Goal: Task Accomplishment & Management: Use online tool/utility

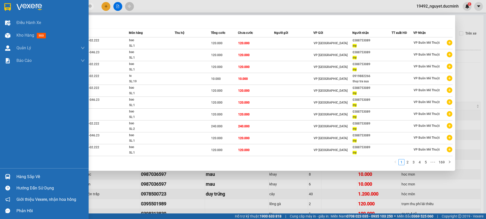
click at [12, 7] on section "Kết quả [PERSON_NAME] ( 1684 ) Bộ lọc Mã ĐH Trạng thái Món hàng Thu hộ [PERSON_…" at bounding box center [243, 109] width 486 height 219
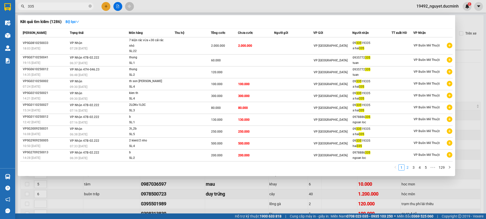
click at [408, 166] on link "2" at bounding box center [407, 168] width 6 height 6
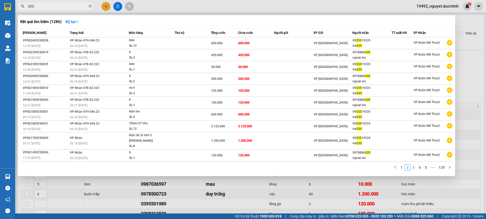
click at [415, 165] on link "3" at bounding box center [413, 168] width 6 height 6
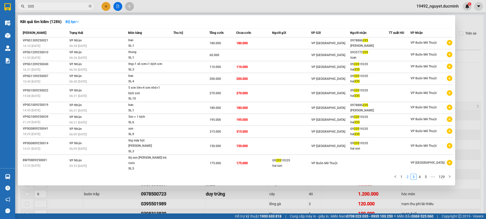
click at [406, 174] on link "2" at bounding box center [407, 177] width 6 height 6
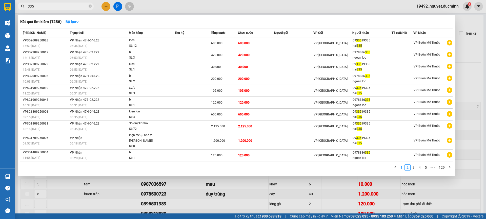
click at [400, 165] on link "1" at bounding box center [401, 168] width 6 height 6
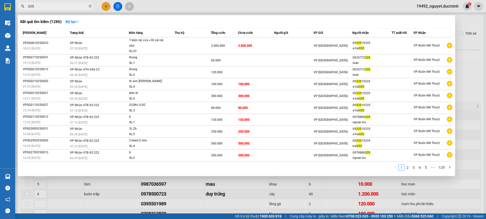
click at [46, 6] on input "335" at bounding box center [58, 7] width 60 height 6
type input "3"
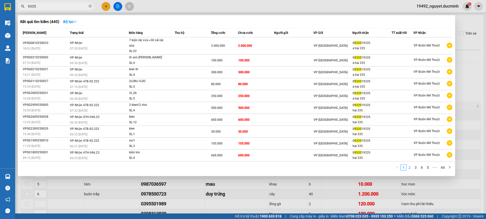
type input "9335"
click at [409, 167] on link "2" at bounding box center [409, 168] width 6 height 6
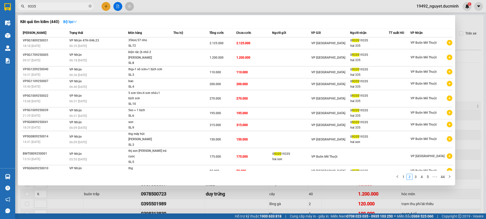
click at [117, 5] on div at bounding box center [243, 109] width 486 height 219
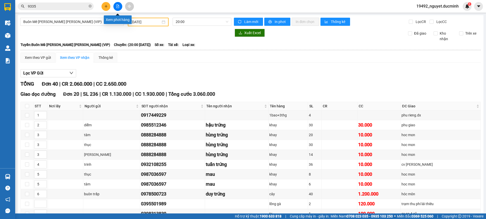
click at [117, 5] on icon "file-add" at bounding box center [118, 7] width 4 height 4
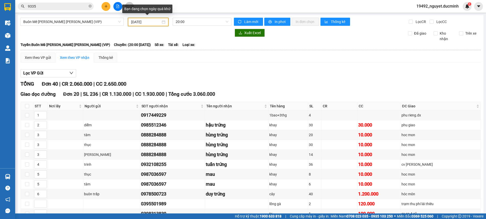
click at [135, 20] on input "[DATE]" at bounding box center [146, 22] width 30 height 6
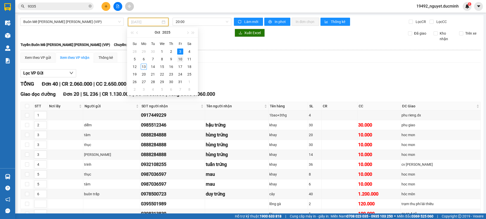
click at [182, 59] on div "10" at bounding box center [180, 59] width 6 height 6
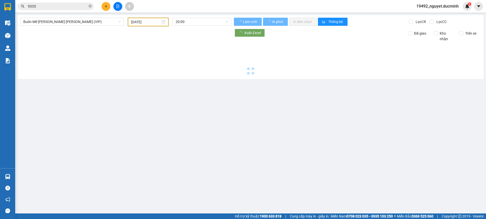
type input "[DATE]"
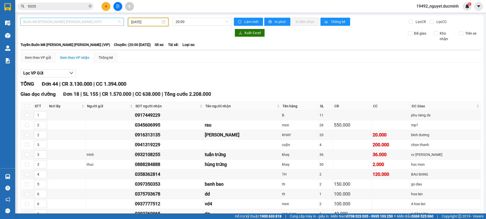
click at [81, 20] on span "Buôn Mê [PERSON_NAME] [PERSON_NAME] (VIP)" at bounding box center [71, 22] width 97 height 8
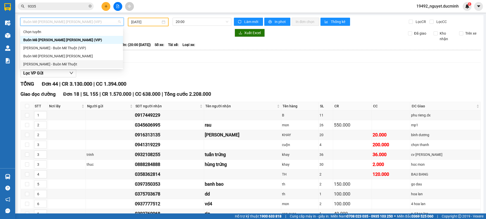
click at [70, 65] on div "[PERSON_NAME] - Buôn Mê Thuột" at bounding box center [71, 64] width 97 height 6
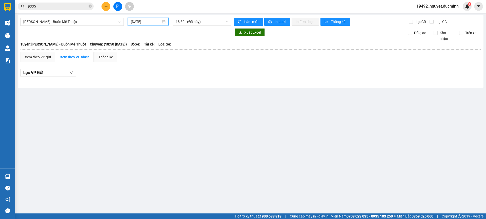
click at [146, 23] on input "[DATE]" at bounding box center [146, 22] width 30 height 6
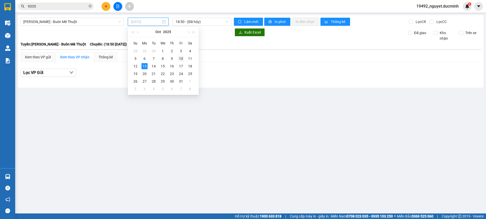
click at [181, 57] on div "10" at bounding box center [181, 59] width 6 height 6
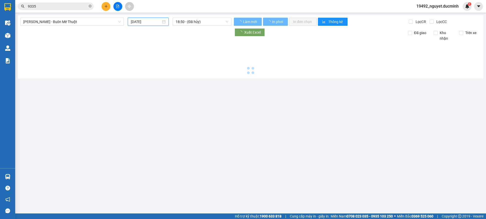
type input "[DATE]"
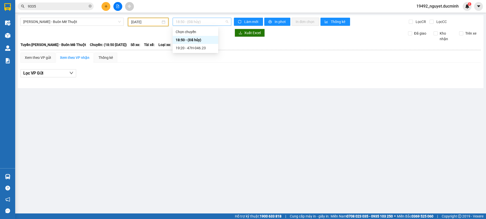
click at [194, 23] on span "18:50 - (Đã hủy)" at bounding box center [202, 22] width 53 height 8
click at [201, 49] on div "19:20 - 47H-046.23" at bounding box center [195, 48] width 39 height 6
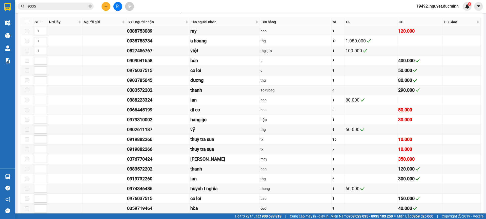
scroll to position [238, 0]
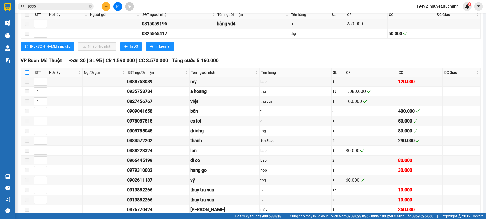
click at [26, 71] on input "checkbox" at bounding box center [27, 73] width 4 height 4
checkbox input "true"
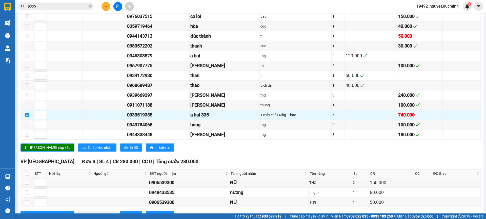
scroll to position [491, 0]
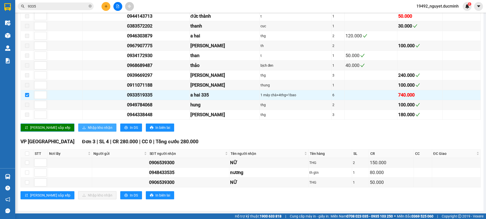
click at [88, 127] on span "Nhập kho nhận" at bounding box center [100, 128] width 25 height 6
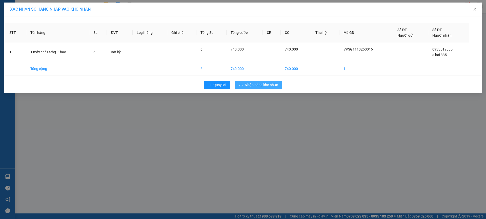
click at [272, 86] on span "Nhập hàng kho nhận" at bounding box center [261, 85] width 33 height 6
